Goal: Information Seeking & Learning: Check status

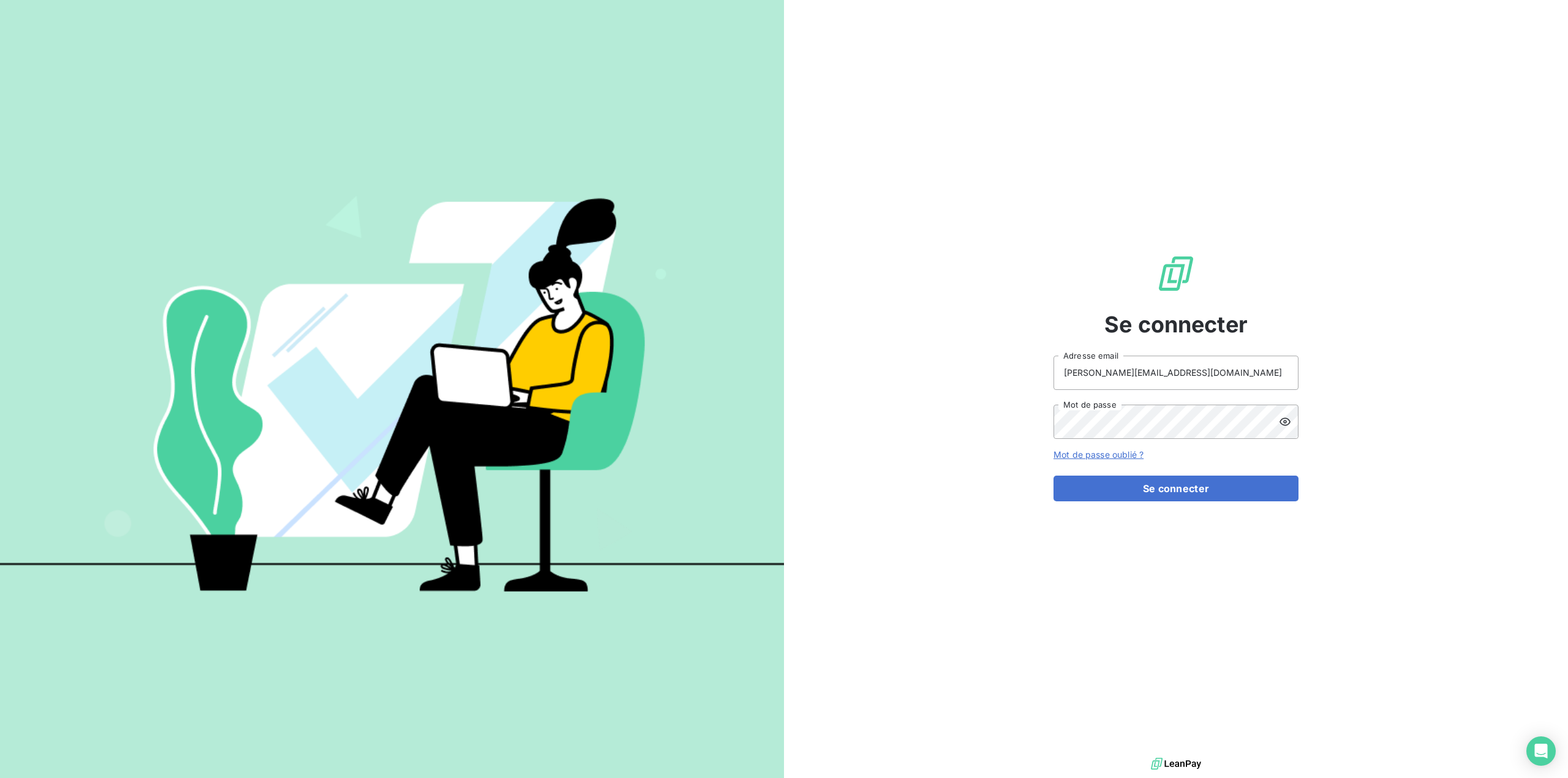
drag, startPoint x: 1147, startPoint y: 490, endPoint x: 811, endPoint y: 400, distance: 347.8
click at [1147, 490] on button "Se connecter" at bounding box center [1175, 488] width 245 height 26
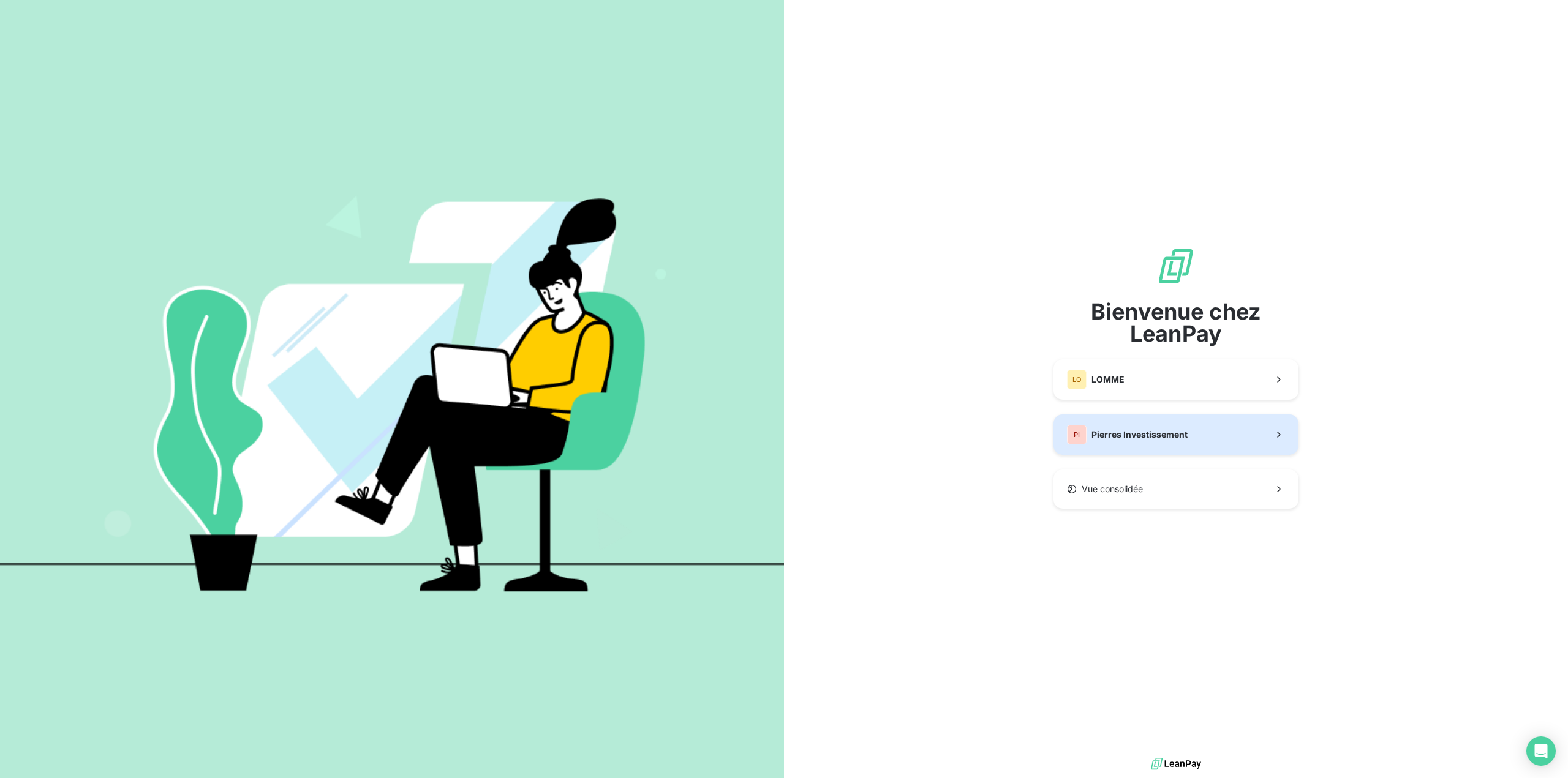
click at [1122, 432] on span "Pierres Investissement" at bounding box center [1139, 434] width 96 height 12
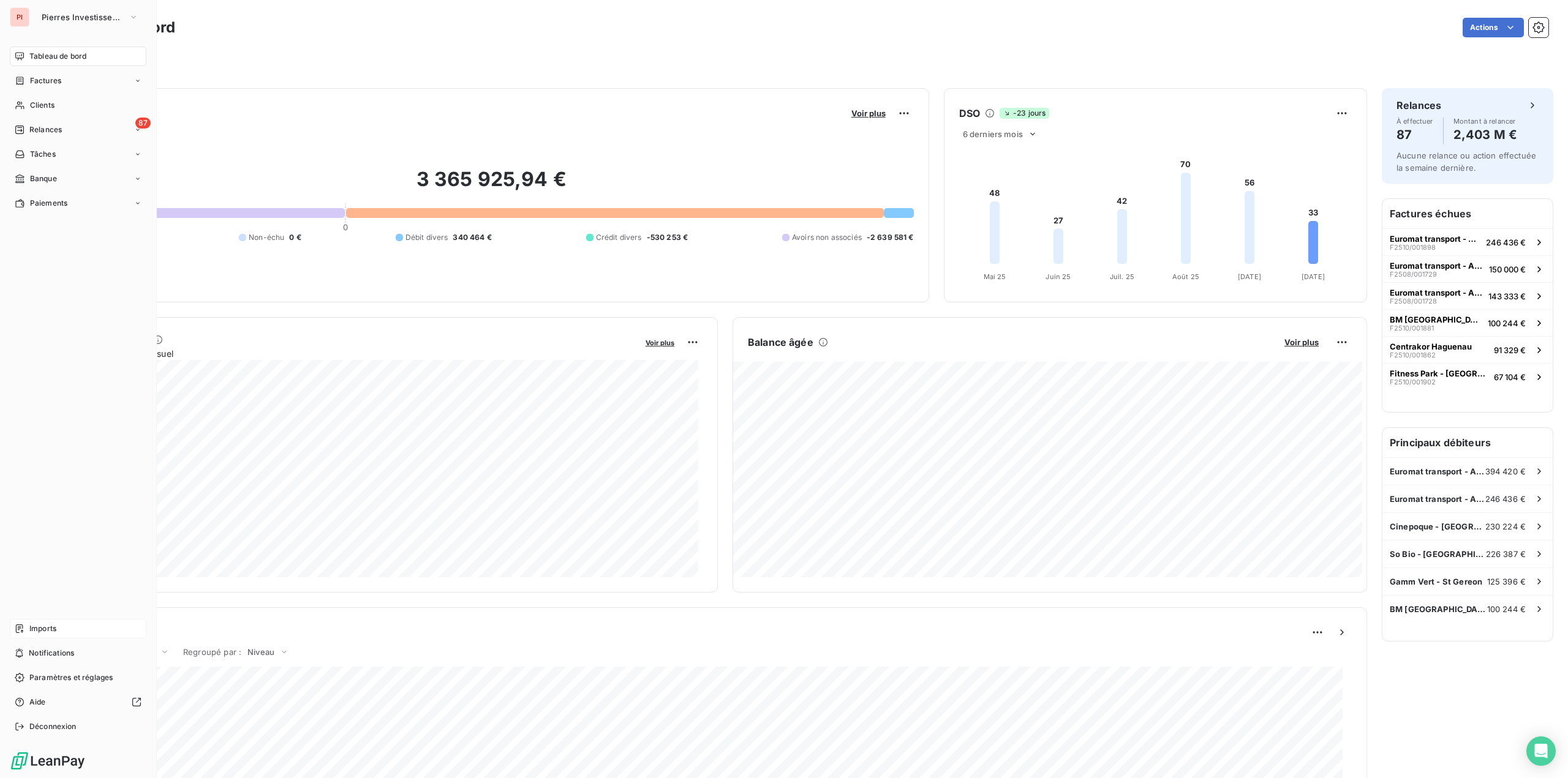
click at [53, 628] on span "Imports" at bounding box center [43, 628] width 27 height 11
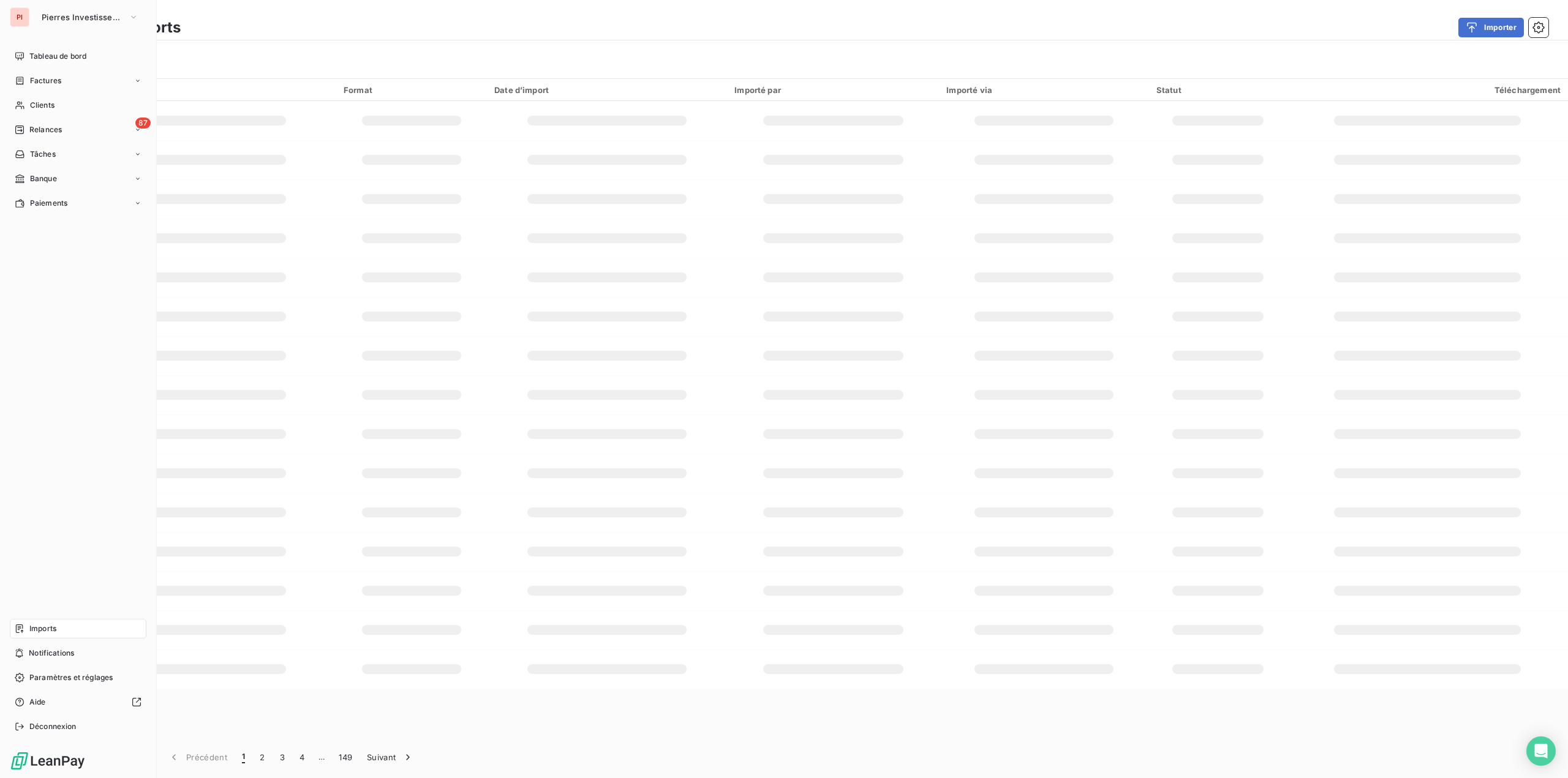
click at [60, 91] on nav "Tableau de bord Factures Clients 87 Relances Tâches Banque Paiements" at bounding box center [78, 129] width 136 height 166
click at [57, 105] on div "Clients" at bounding box center [78, 105] width 136 height 19
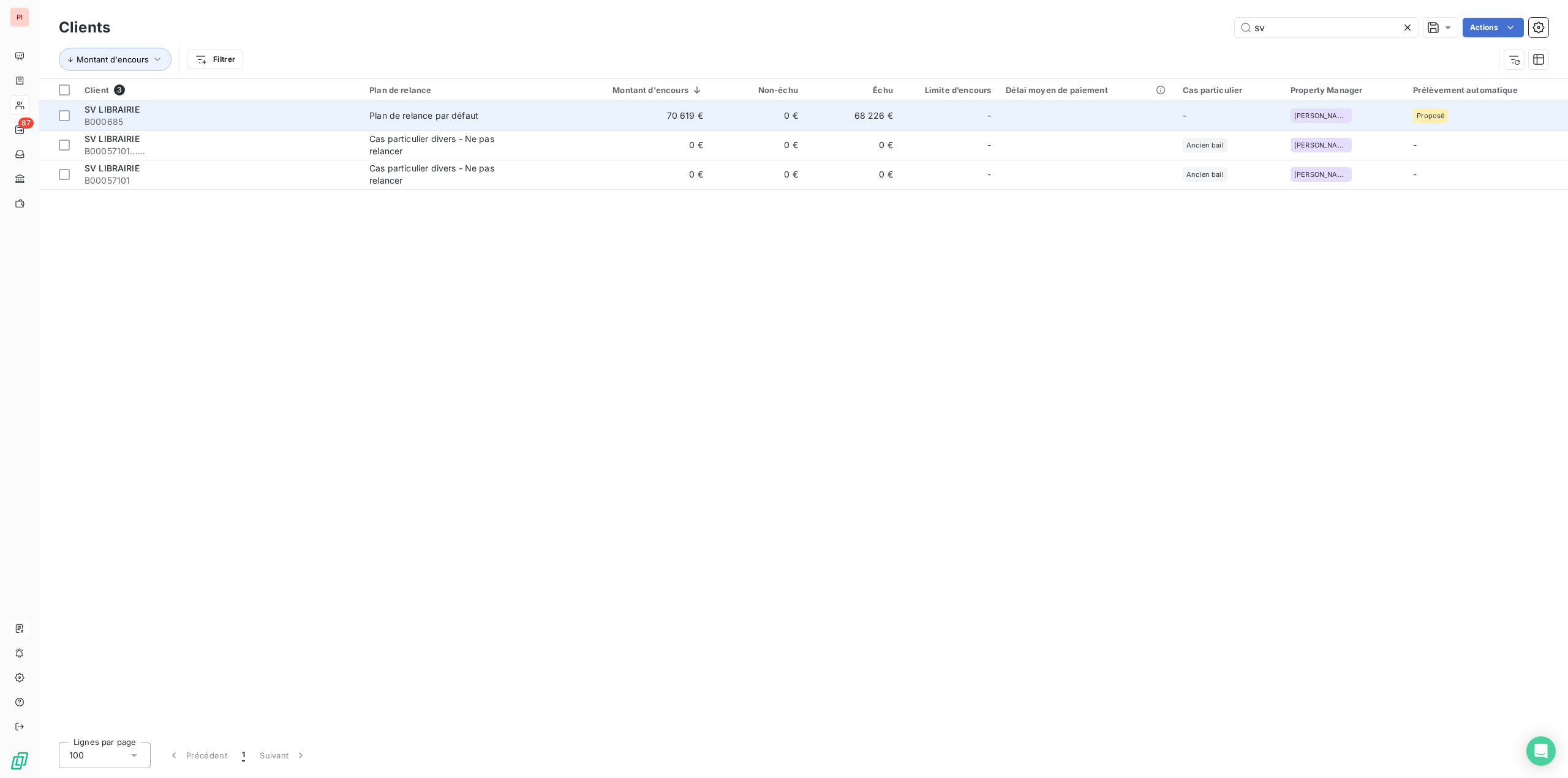
type input "sv"
click at [186, 111] on div "SV LIBRAIRIE" at bounding box center [219, 109] width 270 height 12
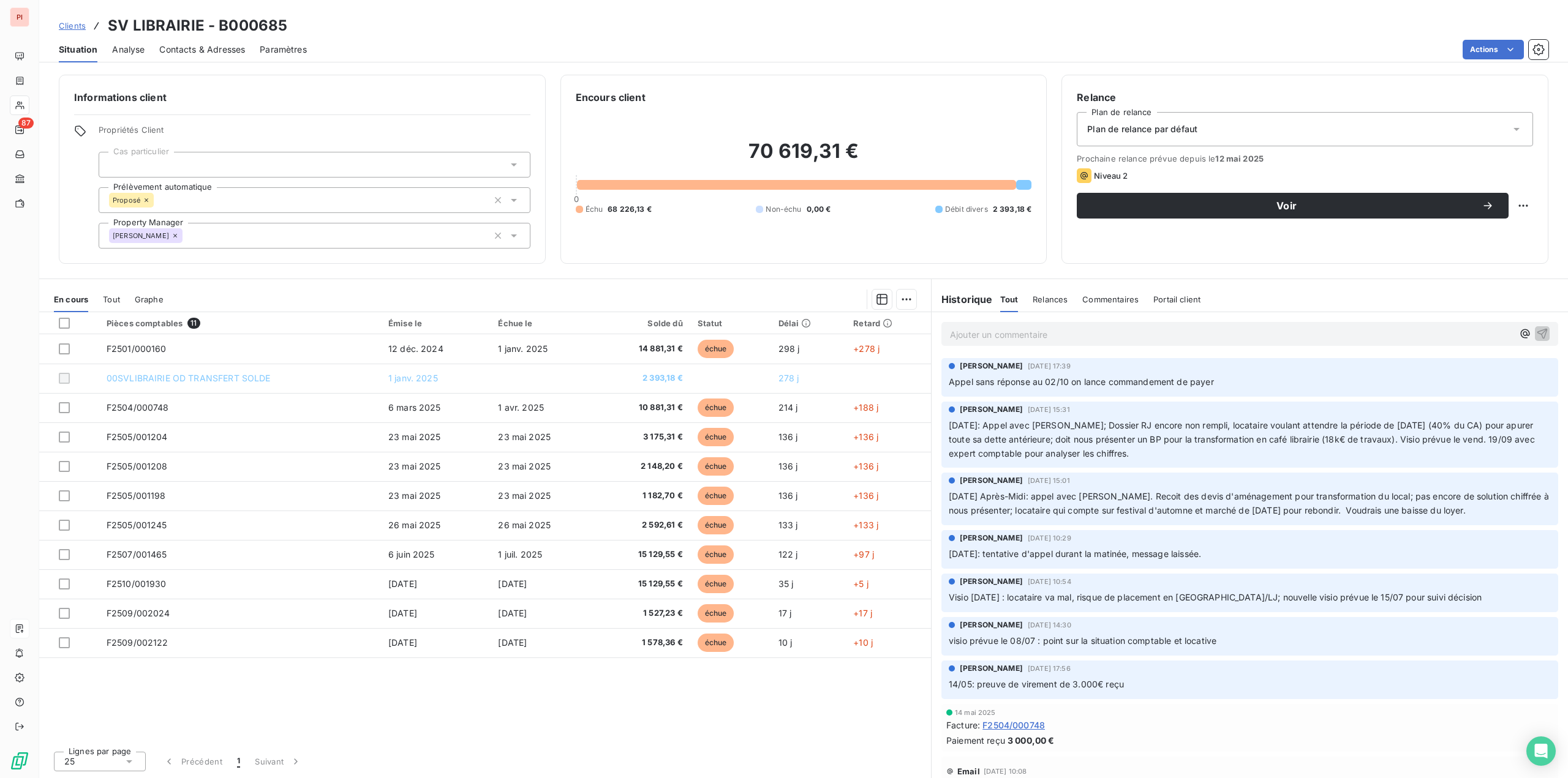
click at [180, 49] on span "Contacts & Adresses" at bounding box center [202, 49] width 86 height 12
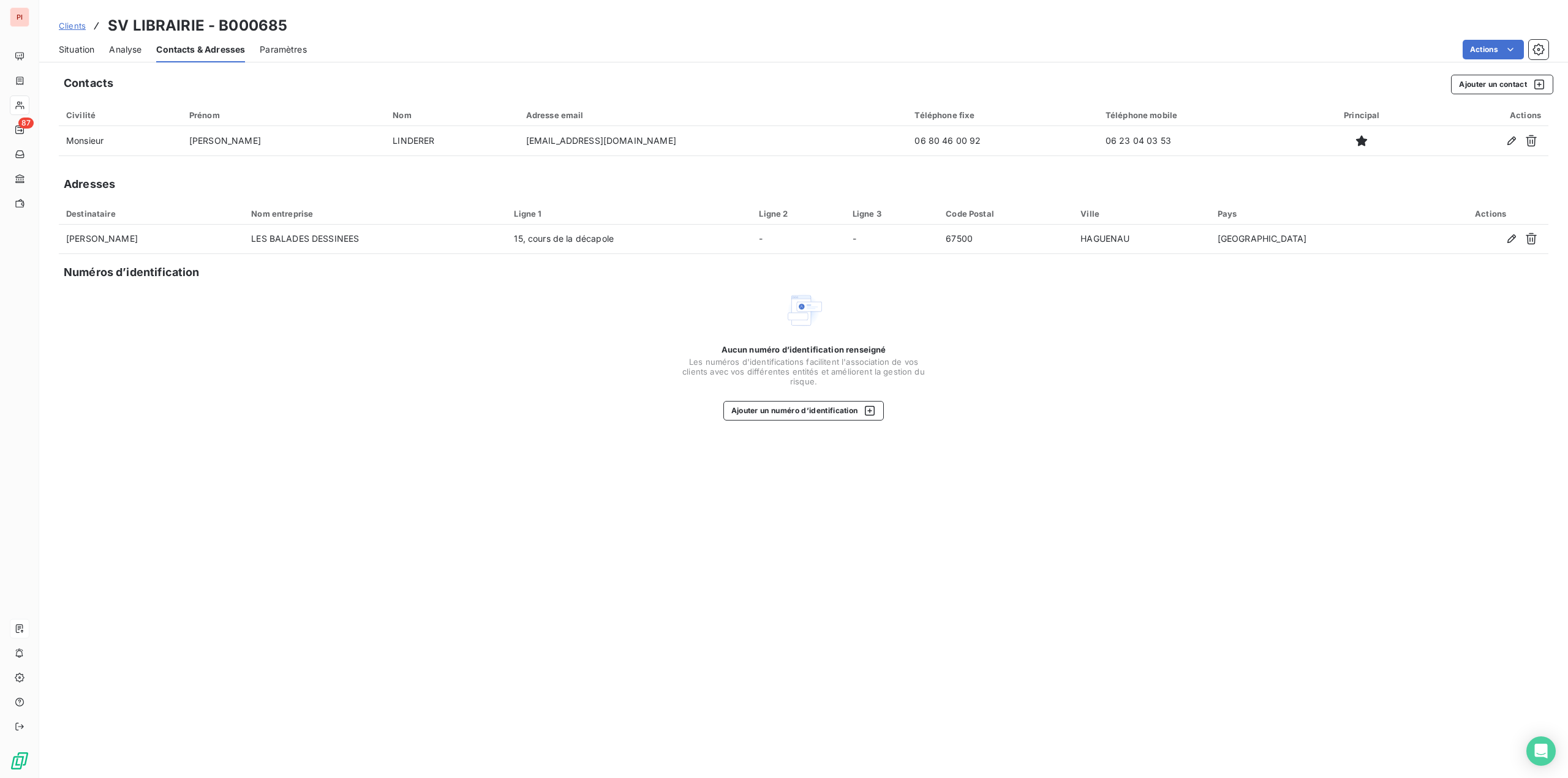
click at [73, 48] on span "Situation" at bounding box center [76, 49] width 36 height 12
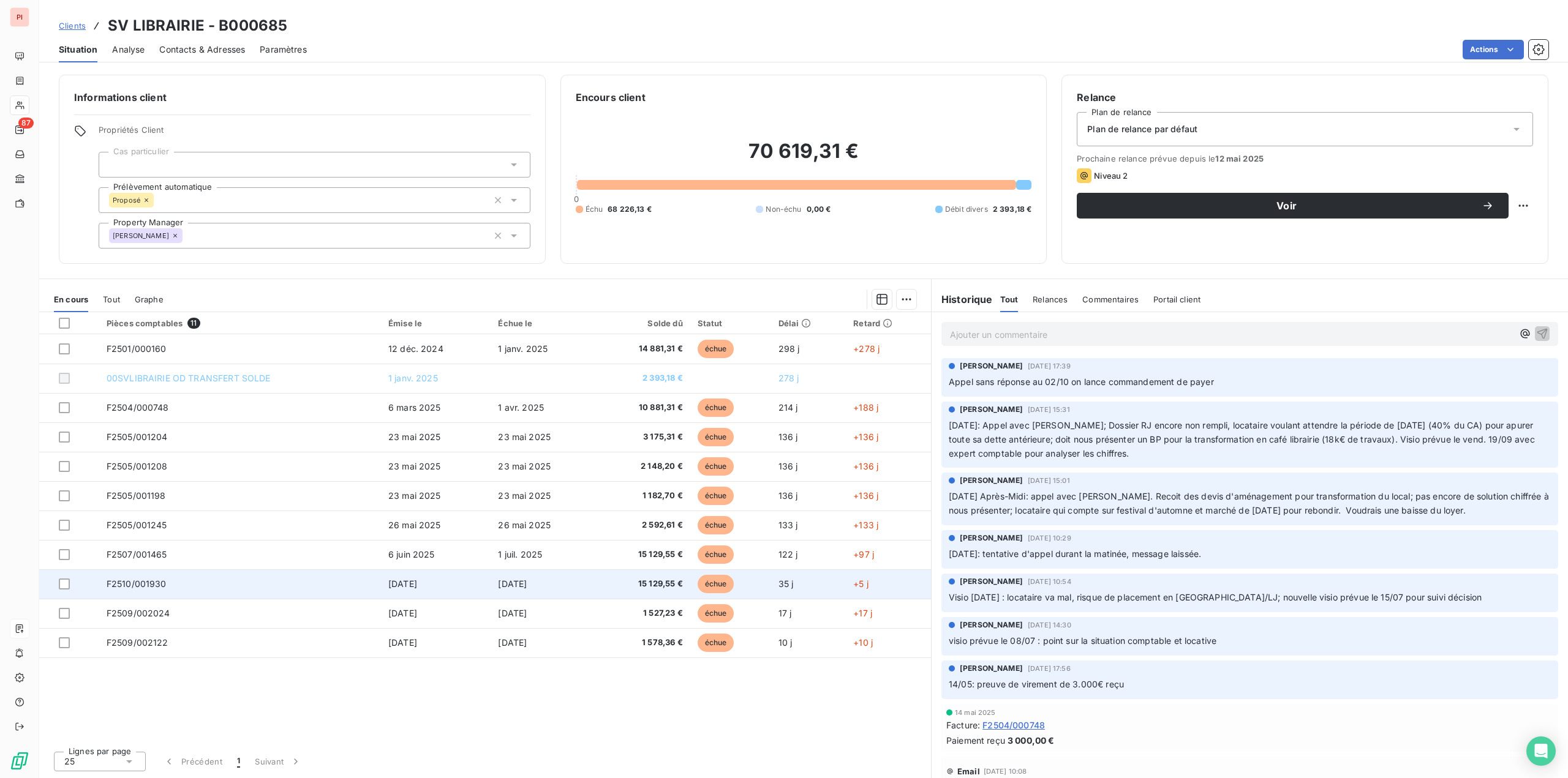
click at [514, 594] on td "[DATE]" at bounding box center [544, 584] width 106 height 30
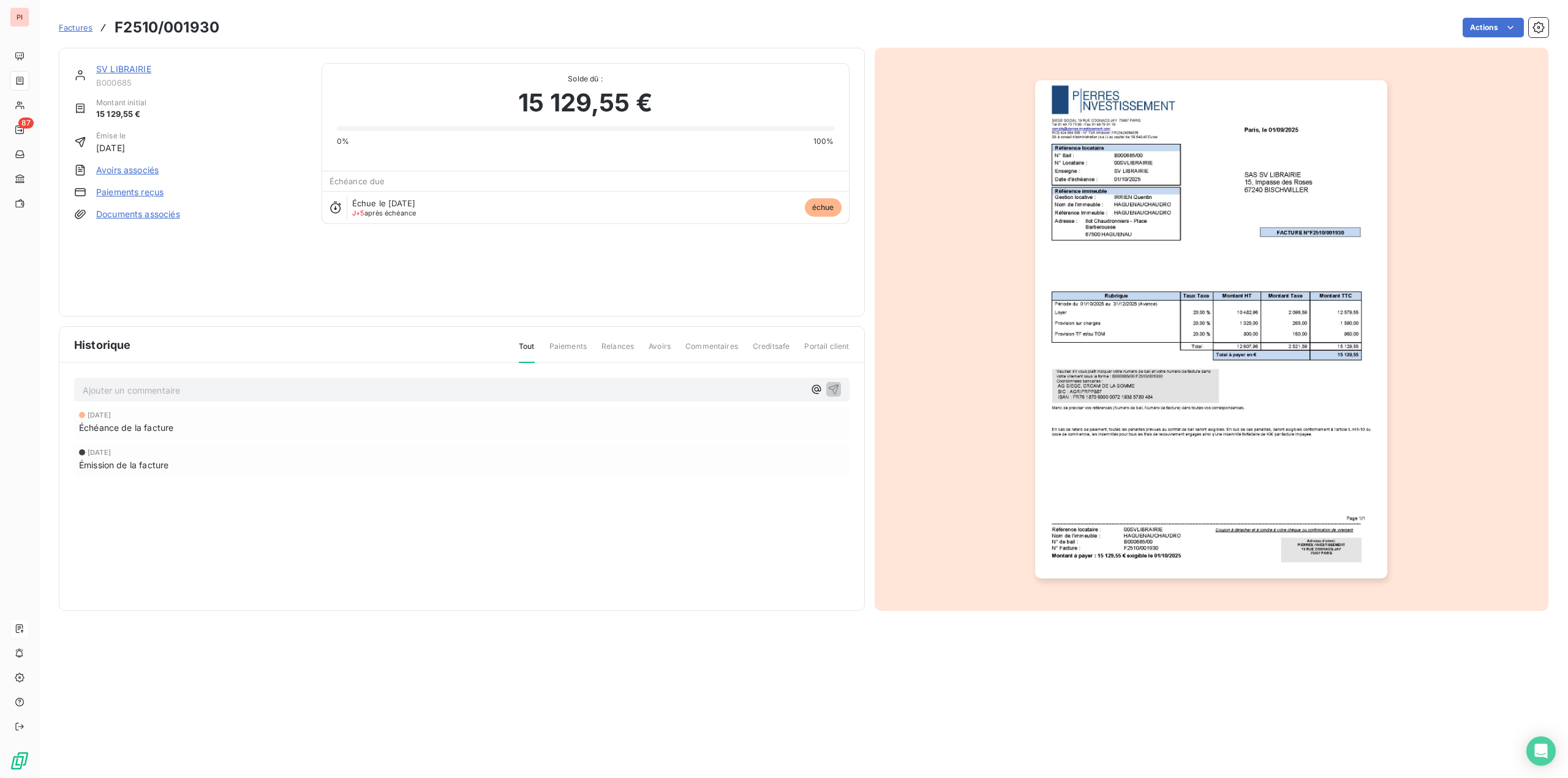
click at [1323, 193] on img "button" at bounding box center [1211, 328] width 352 height 498
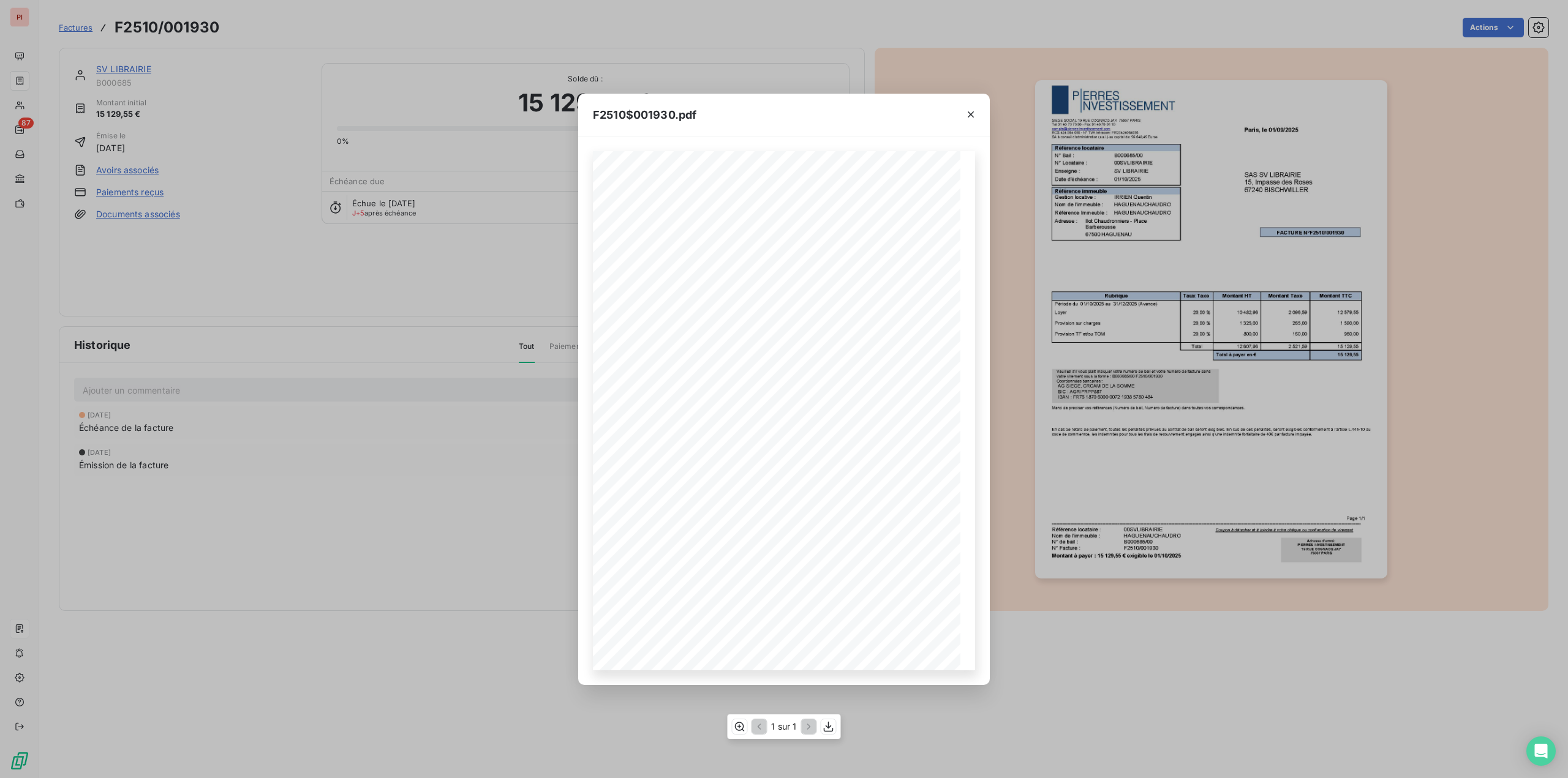
click at [819, 256] on div "SIEGE SOCIAL [STREET_ADDRESS][PERSON_NAME] Tél [PHONE_NUMBER] - Fax [PHONE_NUMB…" at bounding box center [784, 410] width 382 height 519
click at [972, 114] on icon "button" at bounding box center [970, 114] width 12 height 12
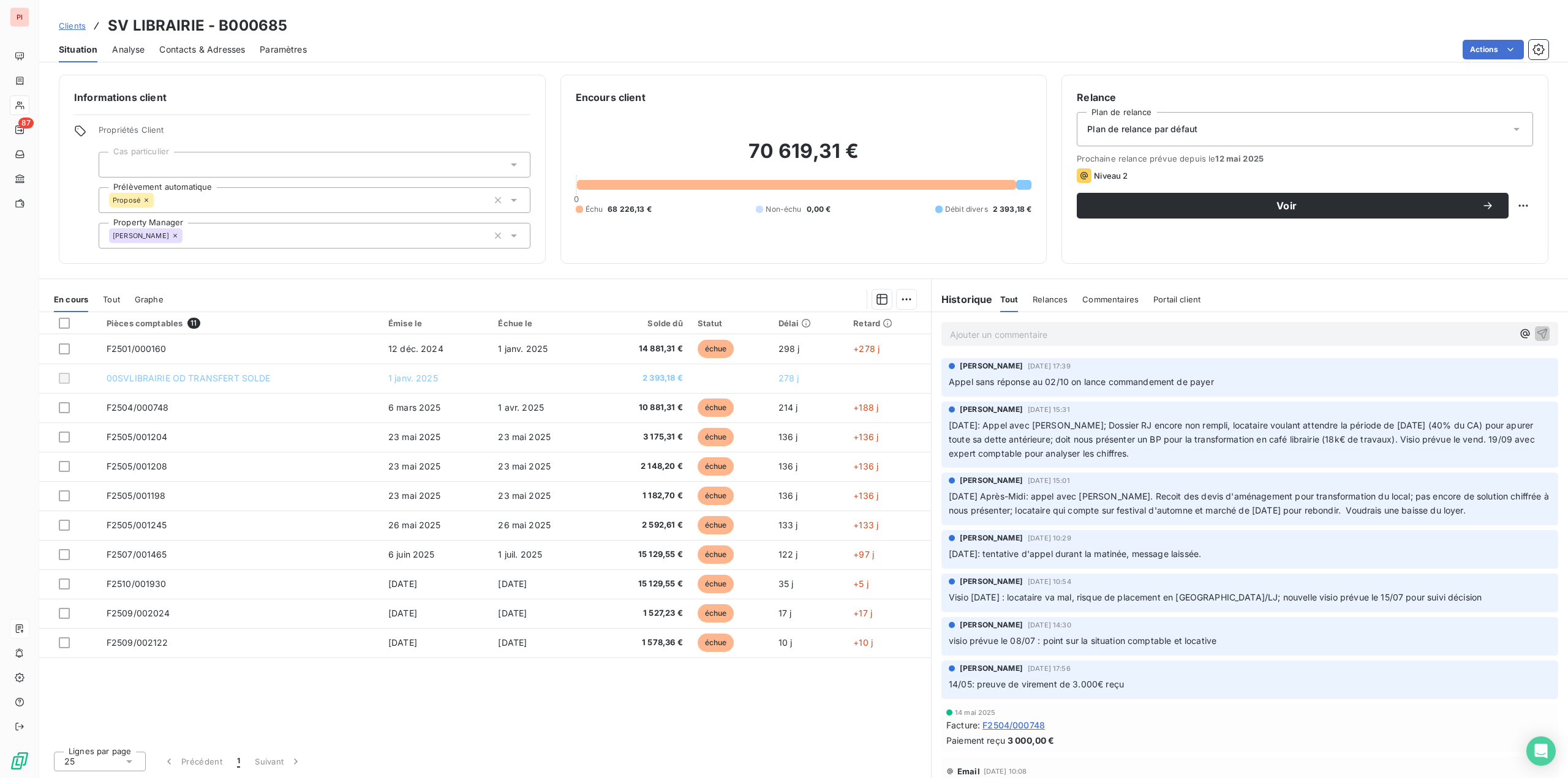
click at [190, 43] on span "Contacts & Adresses" at bounding box center [202, 49] width 86 height 12
